Goal: Find specific page/section: Find specific page/section

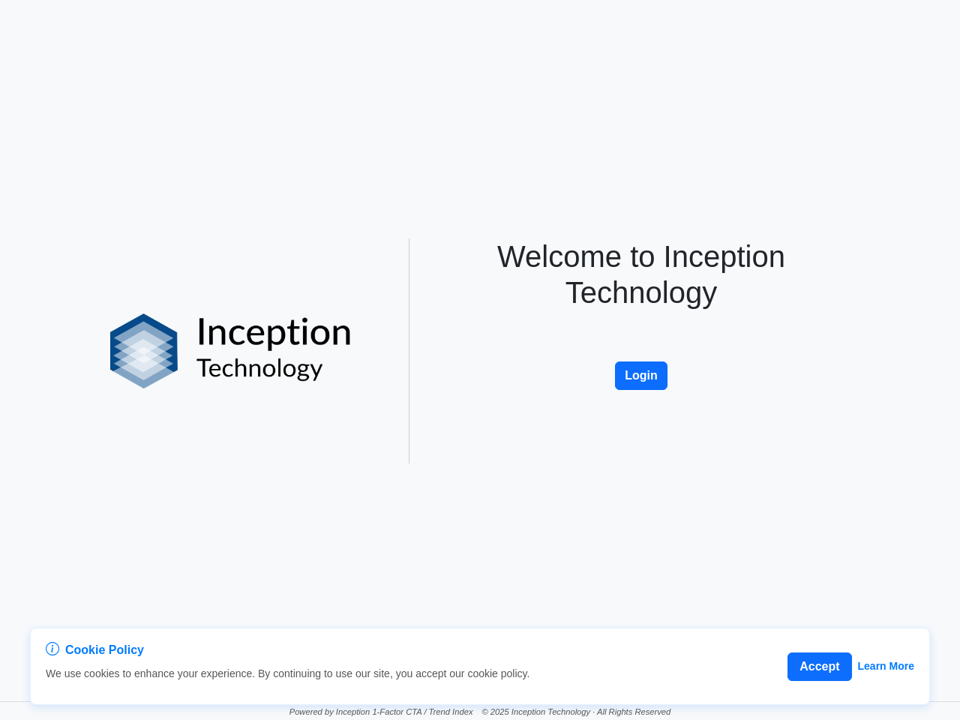
click at [480, 360] on div "Welcome to Inception Technology Login" at bounding box center [640, 350] width 427 height 225
click at [820, 667] on button "Accept" at bounding box center [819, 666] width 64 height 28
click at [641, 376] on button "Login" at bounding box center [641, 375] width 52 height 28
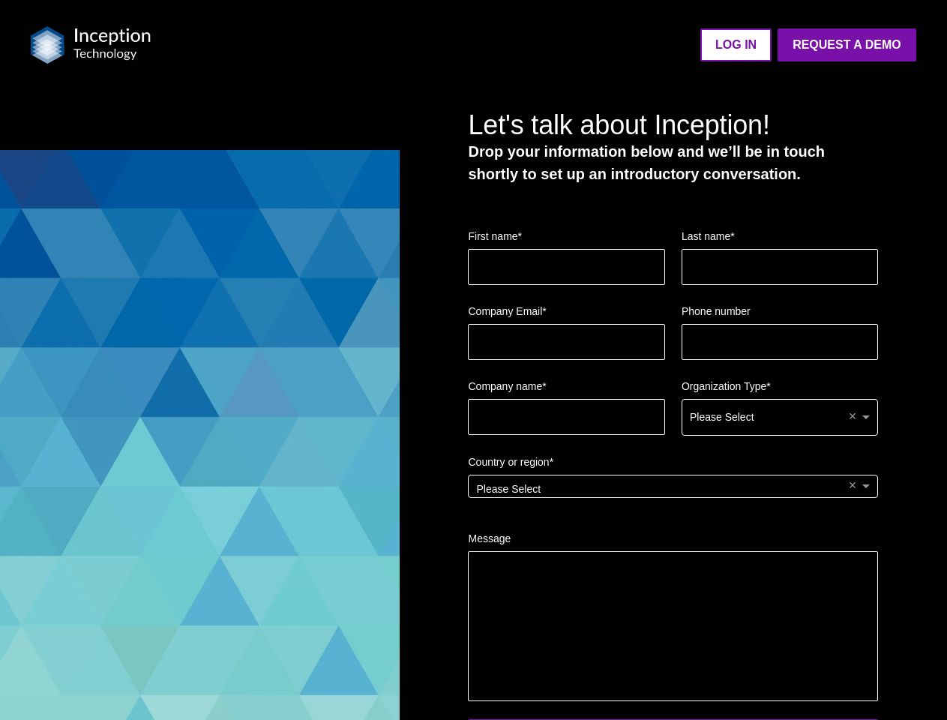
click at [91, 45] on img at bounding box center [91, 44] width 120 height 37
click at [542, 45] on ul "LOG IN Request a Demo Go back to platform" at bounding box center [542, 44] width 747 height 33
click at [673, 415] on fieldset "Company name * Organization Type * Please Select ×" at bounding box center [673, 416] width 410 height 76
click at [780, 418] on div "Please Select" at bounding box center [780, 417] width 196 height 35
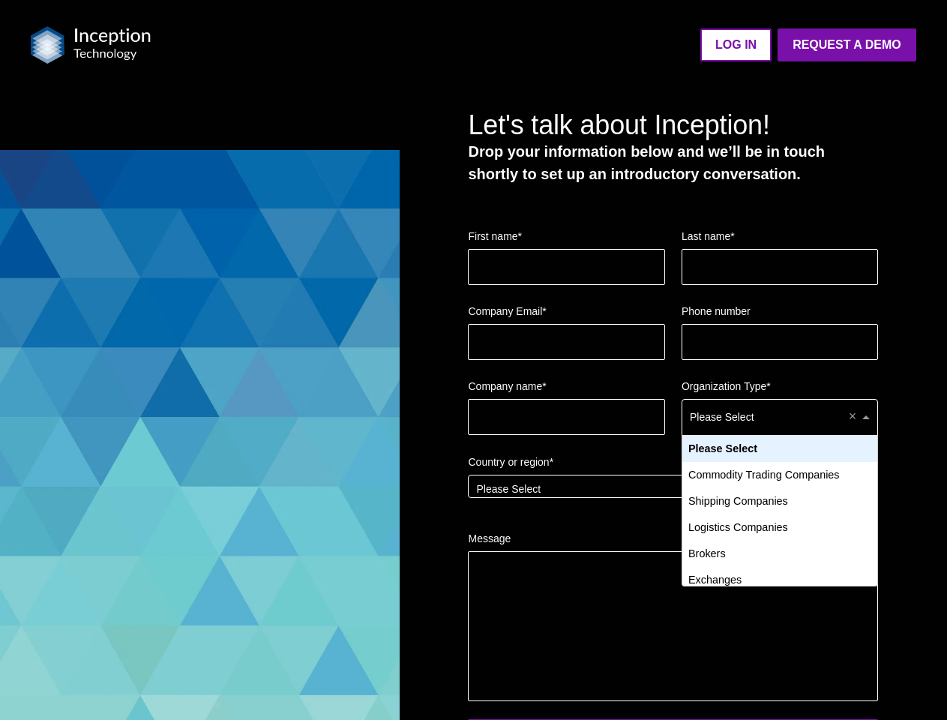
click at [673, 494] on div "Please Select" at bounding box center [673, 486] width 409 height 22
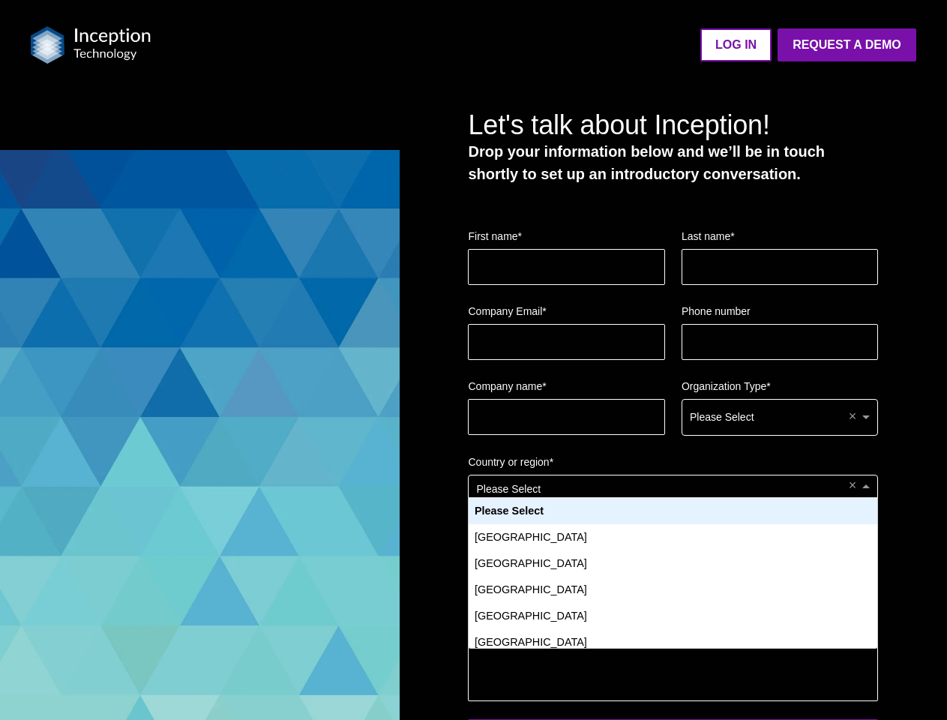
scroll to position [137, 396]
